Goal: Use online tool/utility: Utilize a website feature to perform a specific function

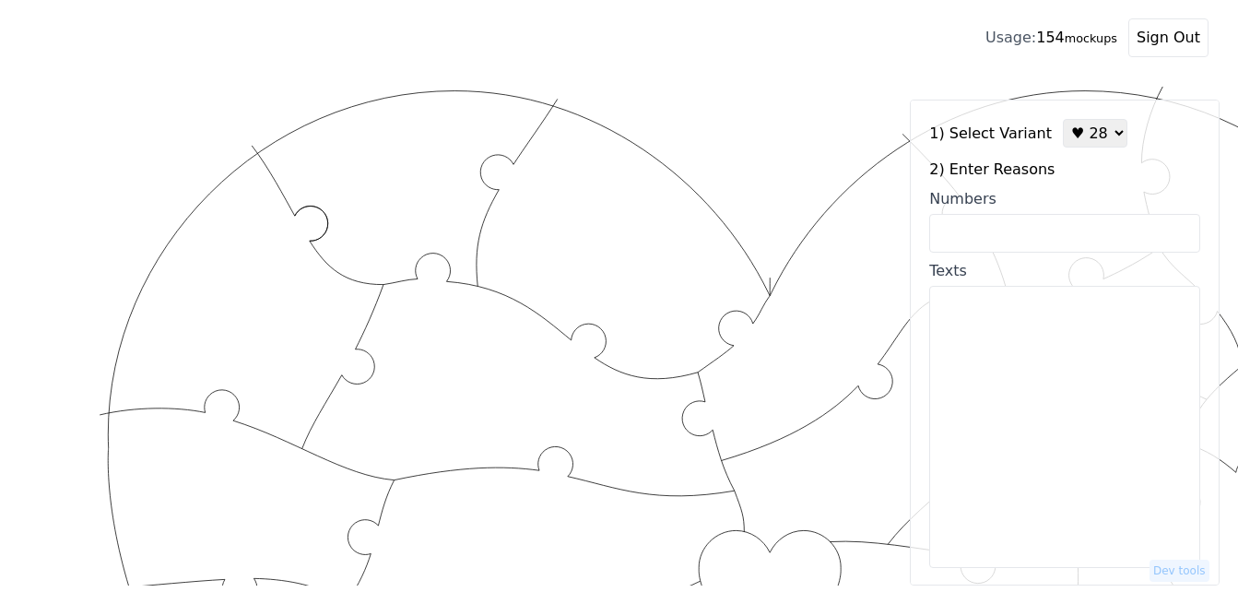
scroll to position [493, 0]
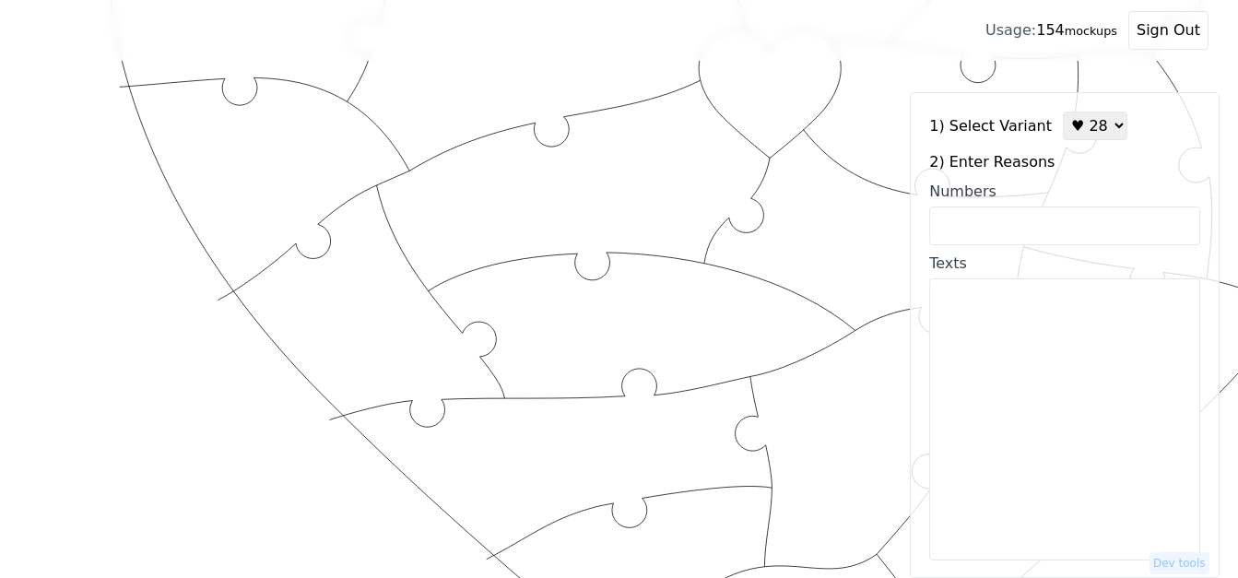
select select "1"
click at [1063, 112] on select "♥ 12 ♥ 18 ♥ 28 ♥ 40 ♥ 50 ♥ 60 ♥ 70" at bounding box center [1095, 126] width 65 height 29
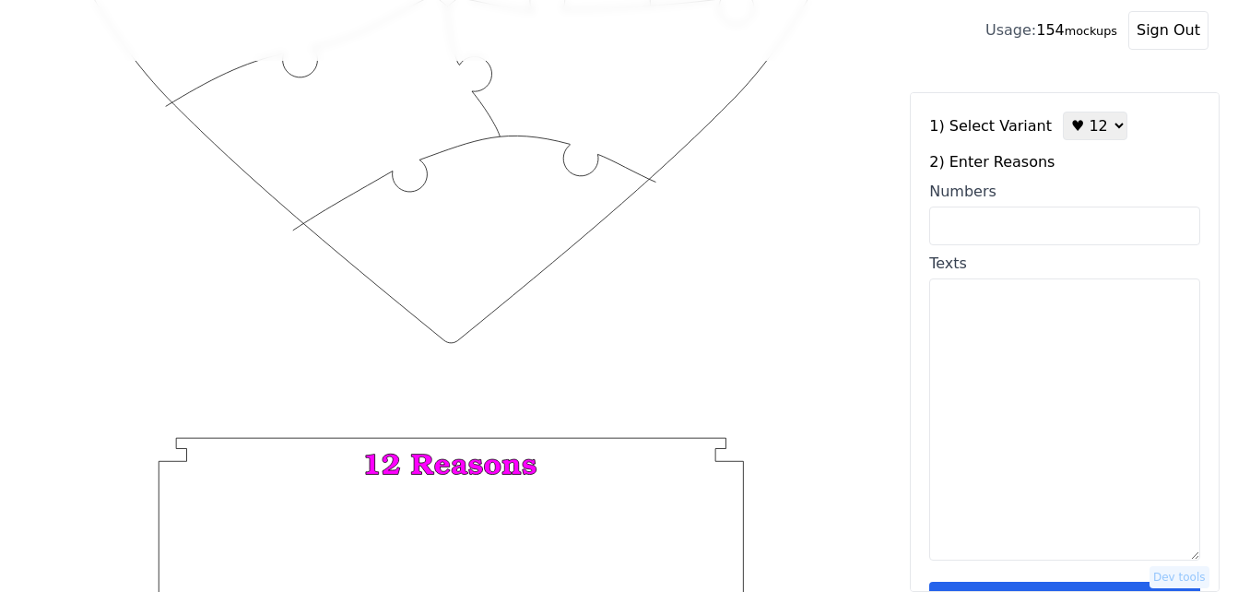
click at [1066, 220] on input "Numbers" at bounding box center [1064, 226] width 271 height 39
paste input "41, 46, 13, 7, 75, 58, 55, 6, 38, 68, 100, 96,"
type input "41, 46, 13, 7, 75, 58, 55, 6, 38, 68, 100, 96,"
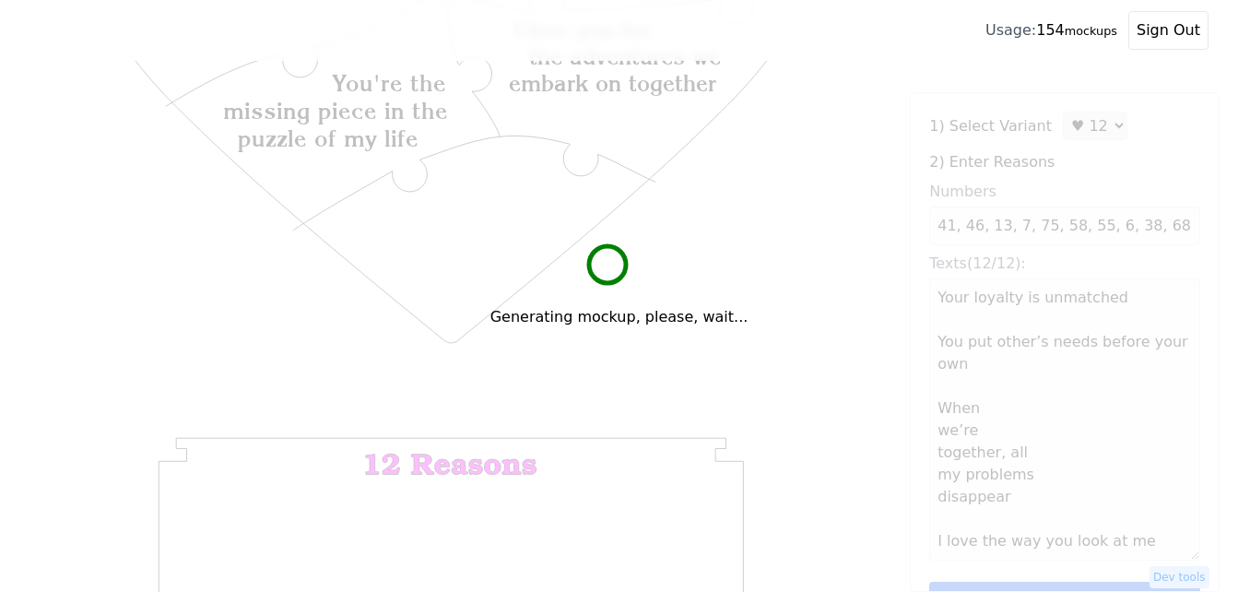
scroll to position [586, 0]
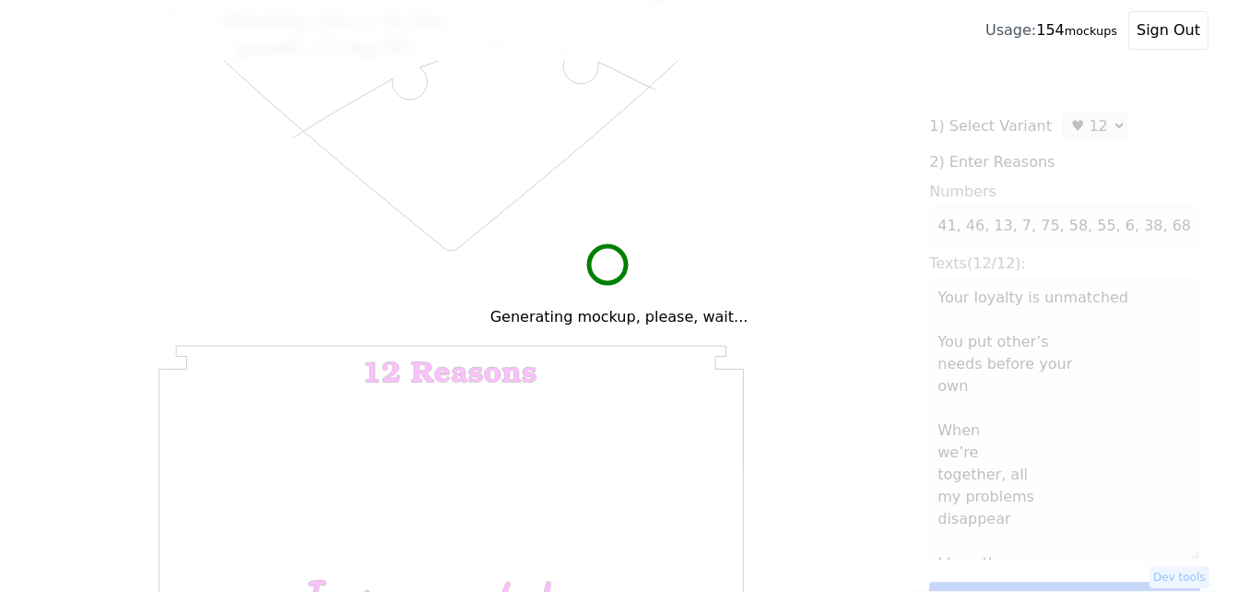
type textarea "Your loyalty is unmatched You put other’s needs before your own When we’re toge…"
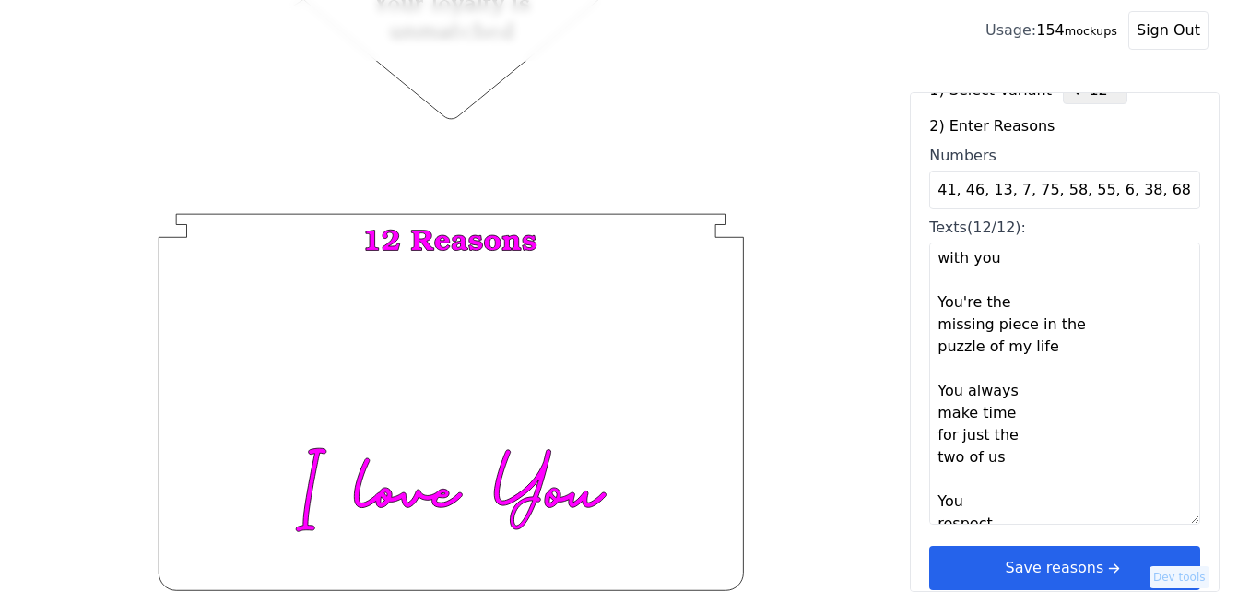
scroll to position [55, 0]
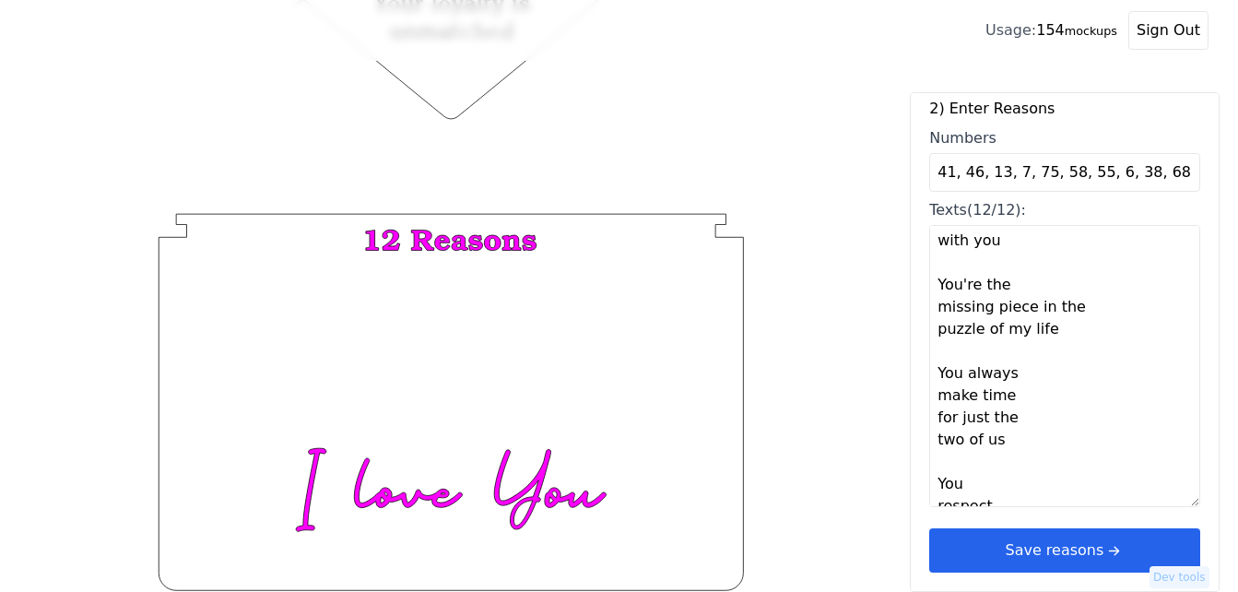
click at [1122, 557] on button "Save reasons" at bounding box center [1064, 550] width 271 height 44
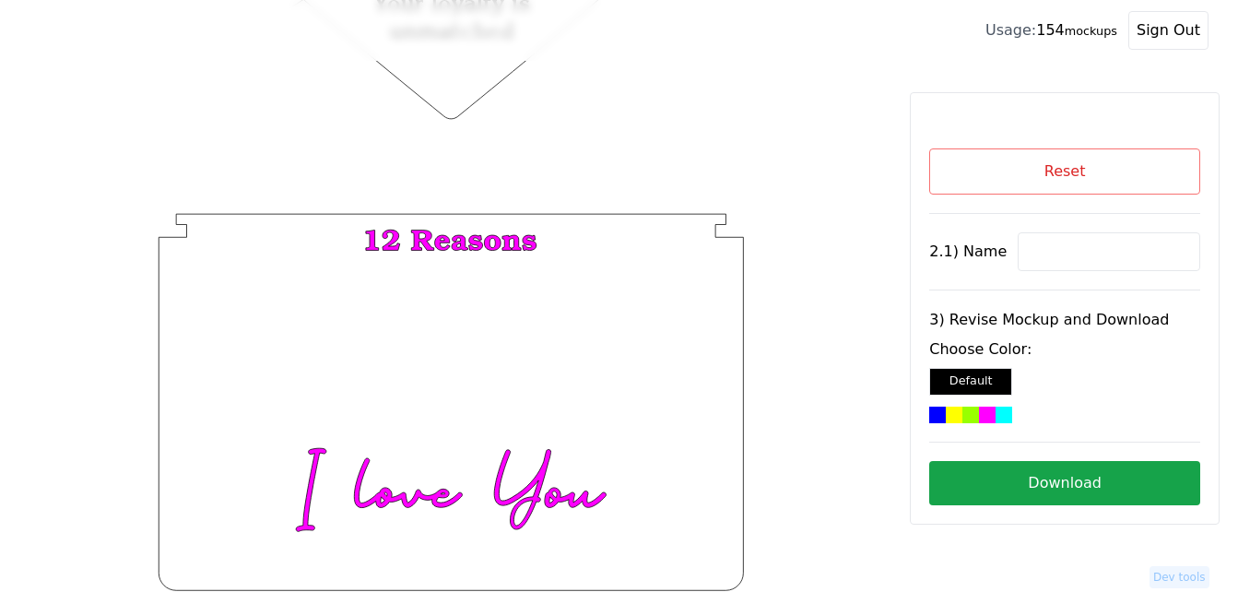
scroll to position [0, 0]
click at [1071, 247] on input at bounding box center [1109, 251] width 183 height 39
drag, startPoint x: 1071, startPoint y: 247, endPoint x: 1069, endPoint y: 264, distance: 16.7
paste input "[PERSON_NAME]"
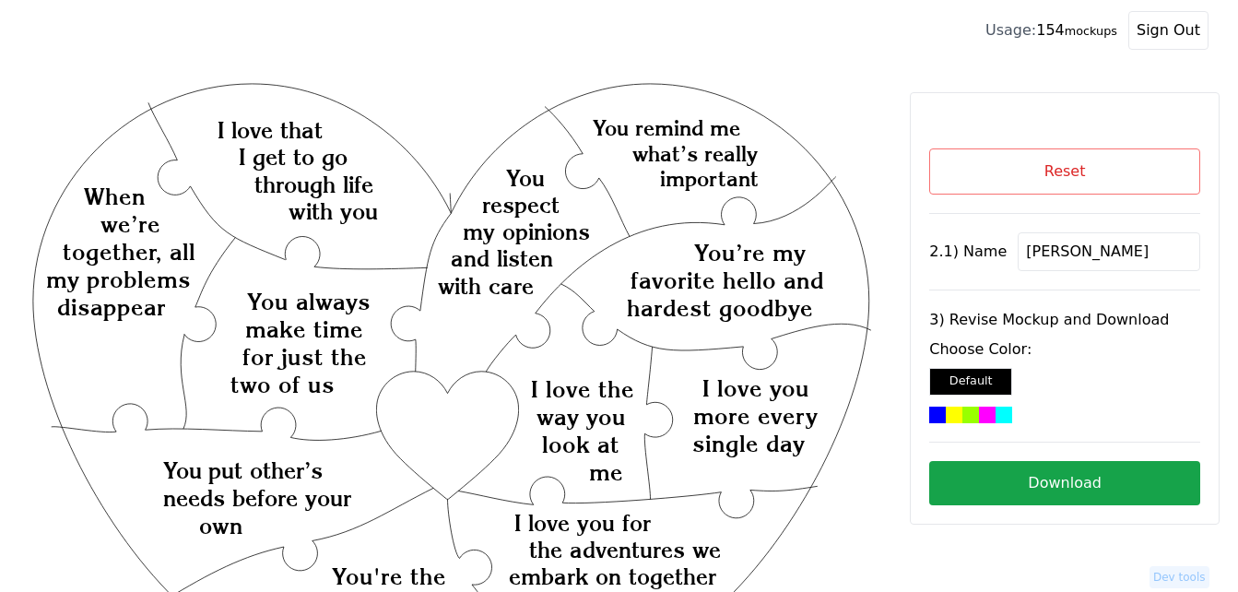
type input "[PERSON_NAME]"
click at [996, 413] on div at bounding box center [1004, 415] width 17 height 17
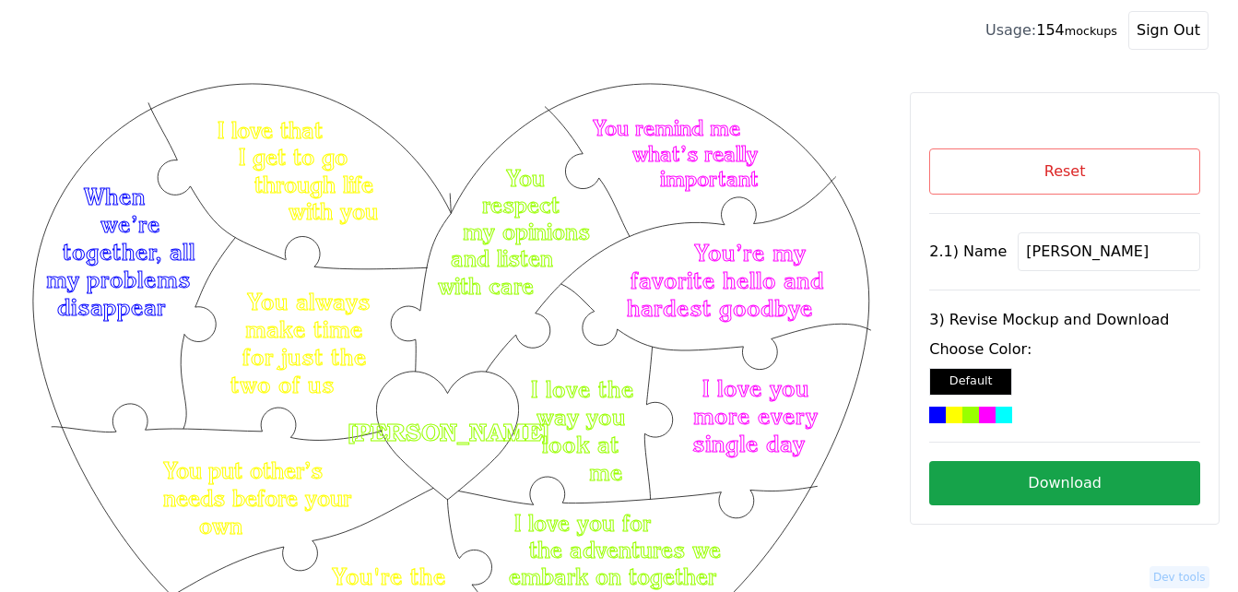
click at [1130, 481] on button "Download" at bounding box center [1064, 483] width 271 height 44
